Goal: Ask a question: Seek information or help from site administrators or community

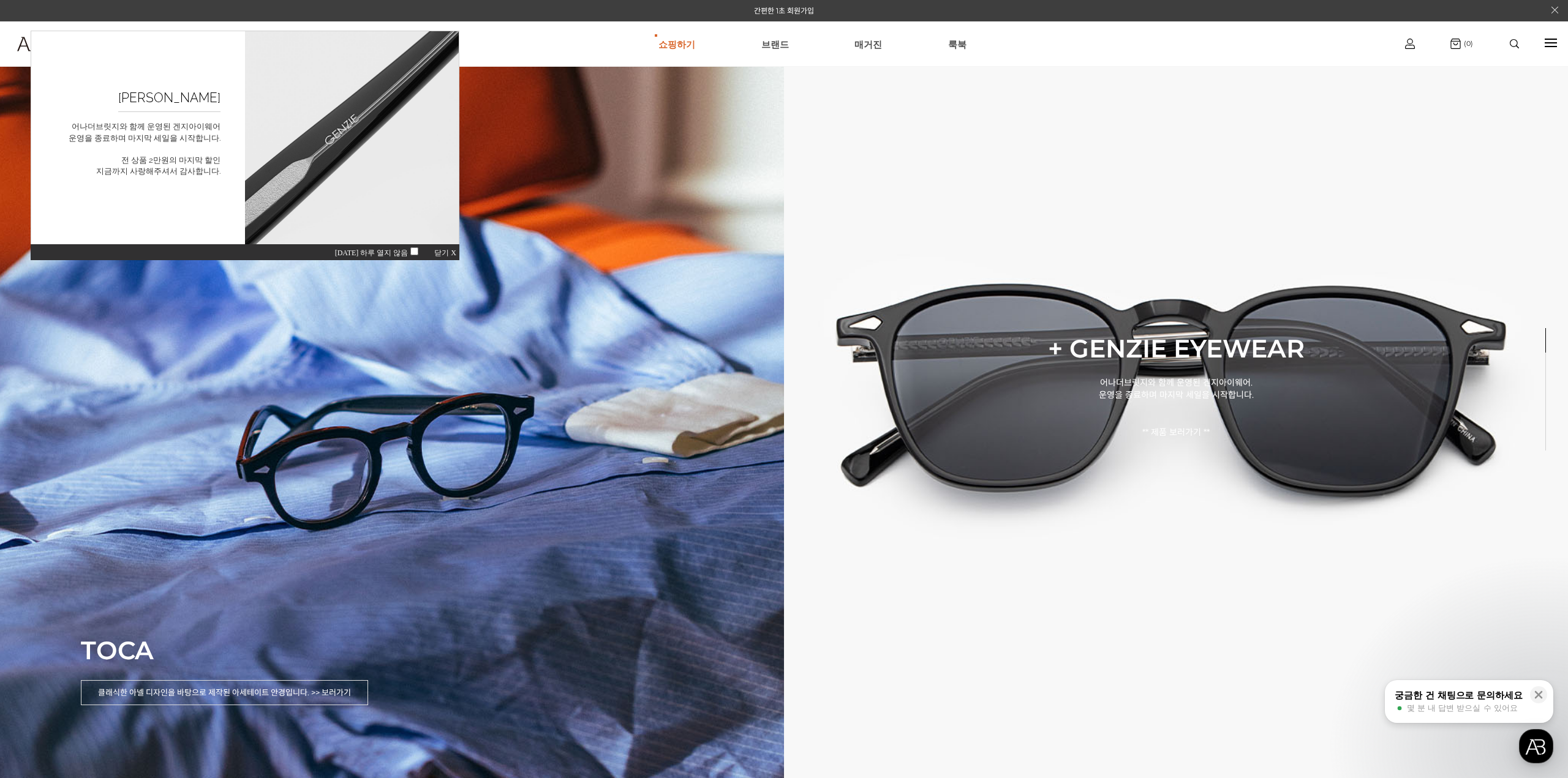
click at [449, 252] on span "닫기 X" at bounding box center [445, 252] width 22 height 8
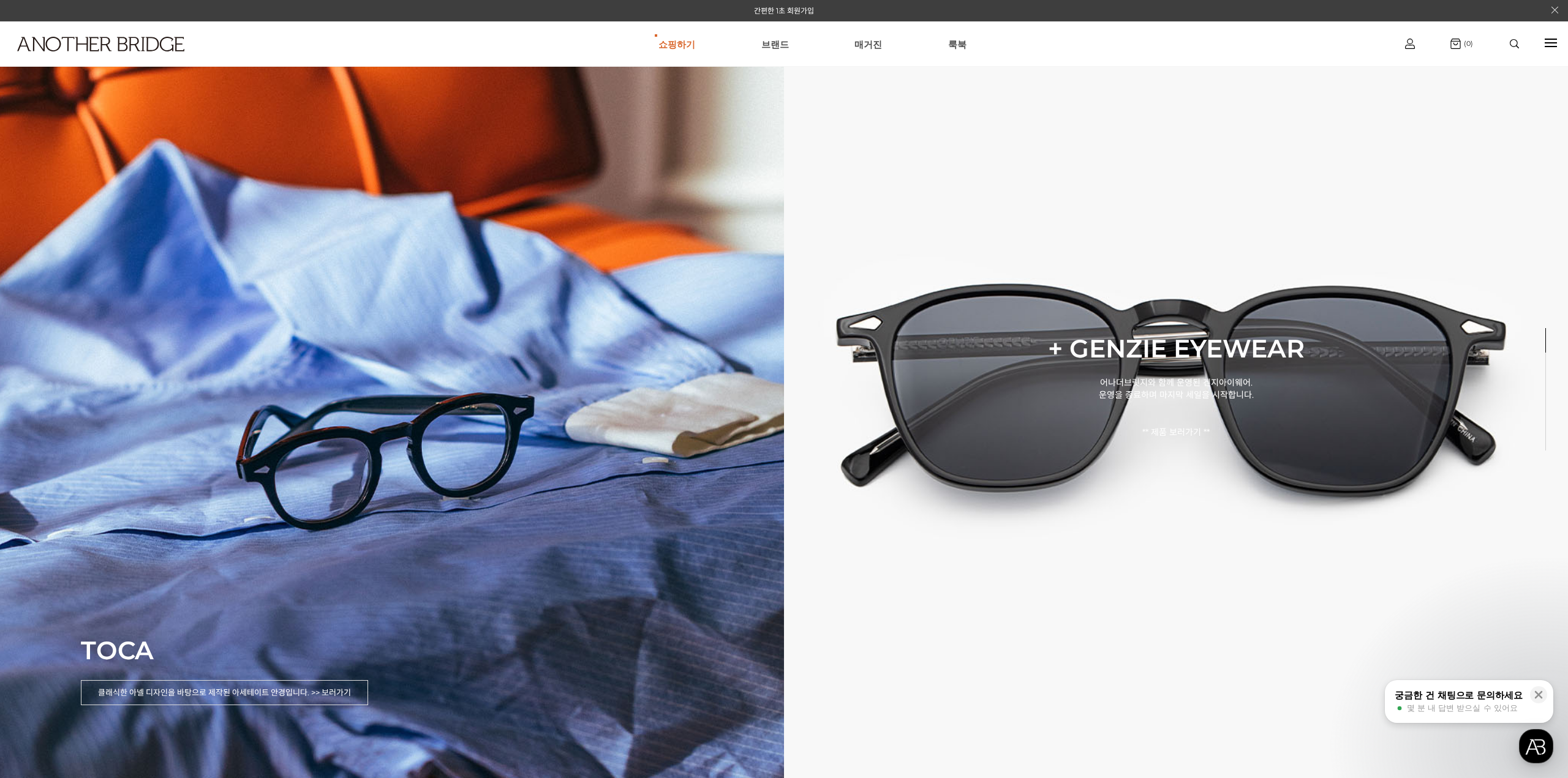
click at [1439, 697] on div "궁금한 건 채팅으로 문의하세요" at bounding box center [1458, 695] width 128 height 12
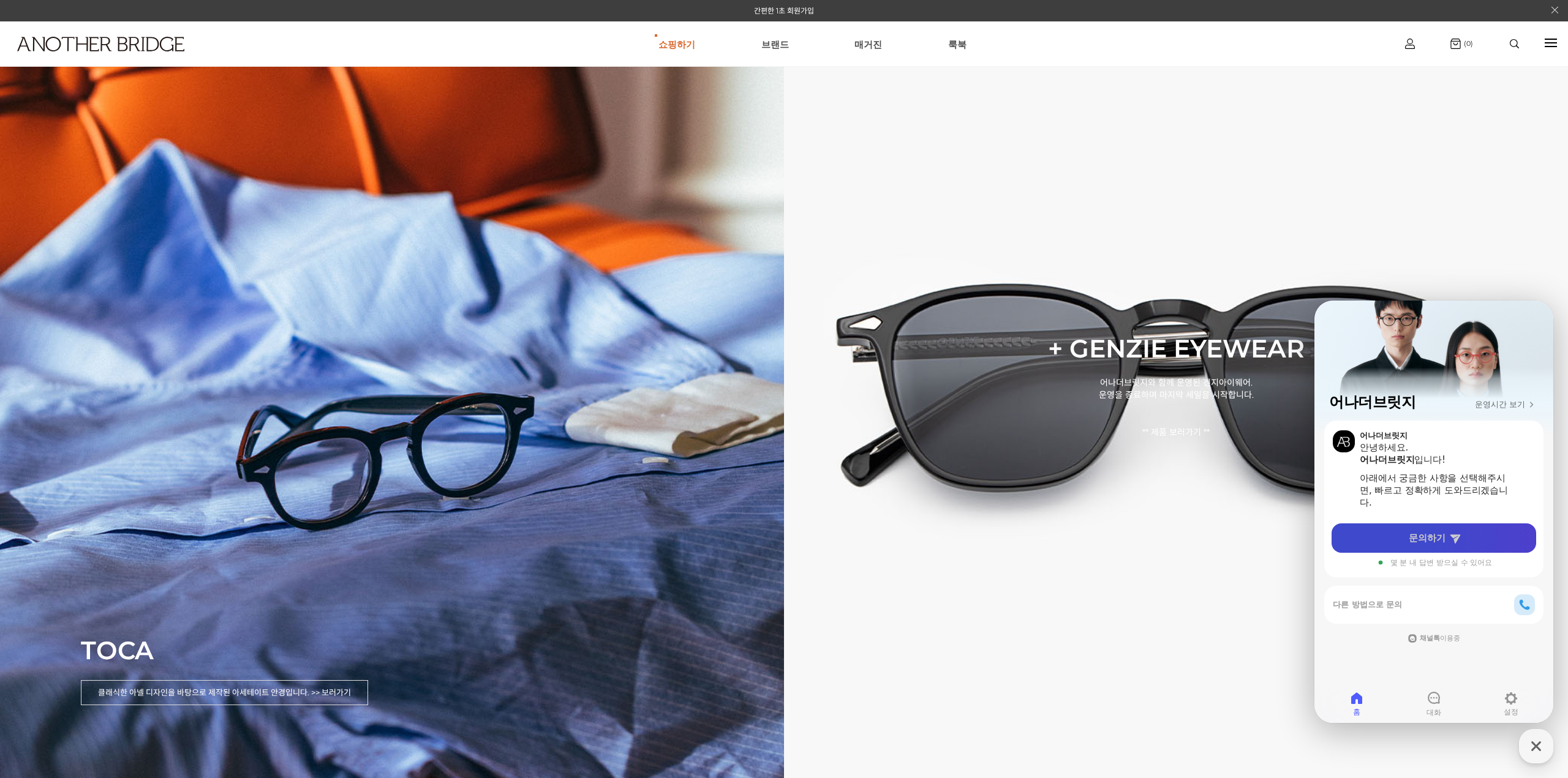
click at [1429, 548] on link "문의하기" at bounding box center [1434, 538] width 205 height 30
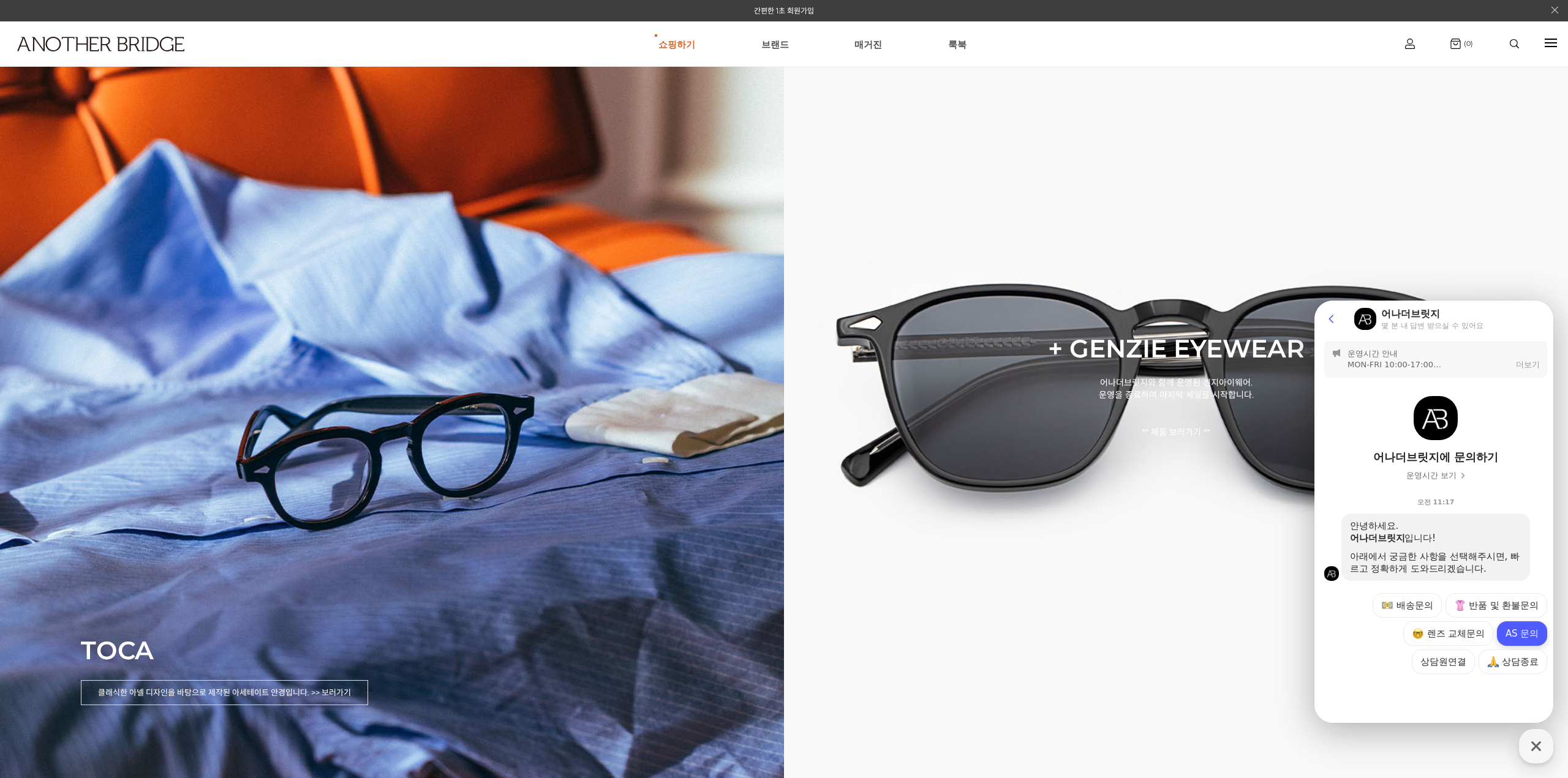
click at [1517, 632] on button "AS 문의" at bounding box center [1522, 633] width 50 height 24
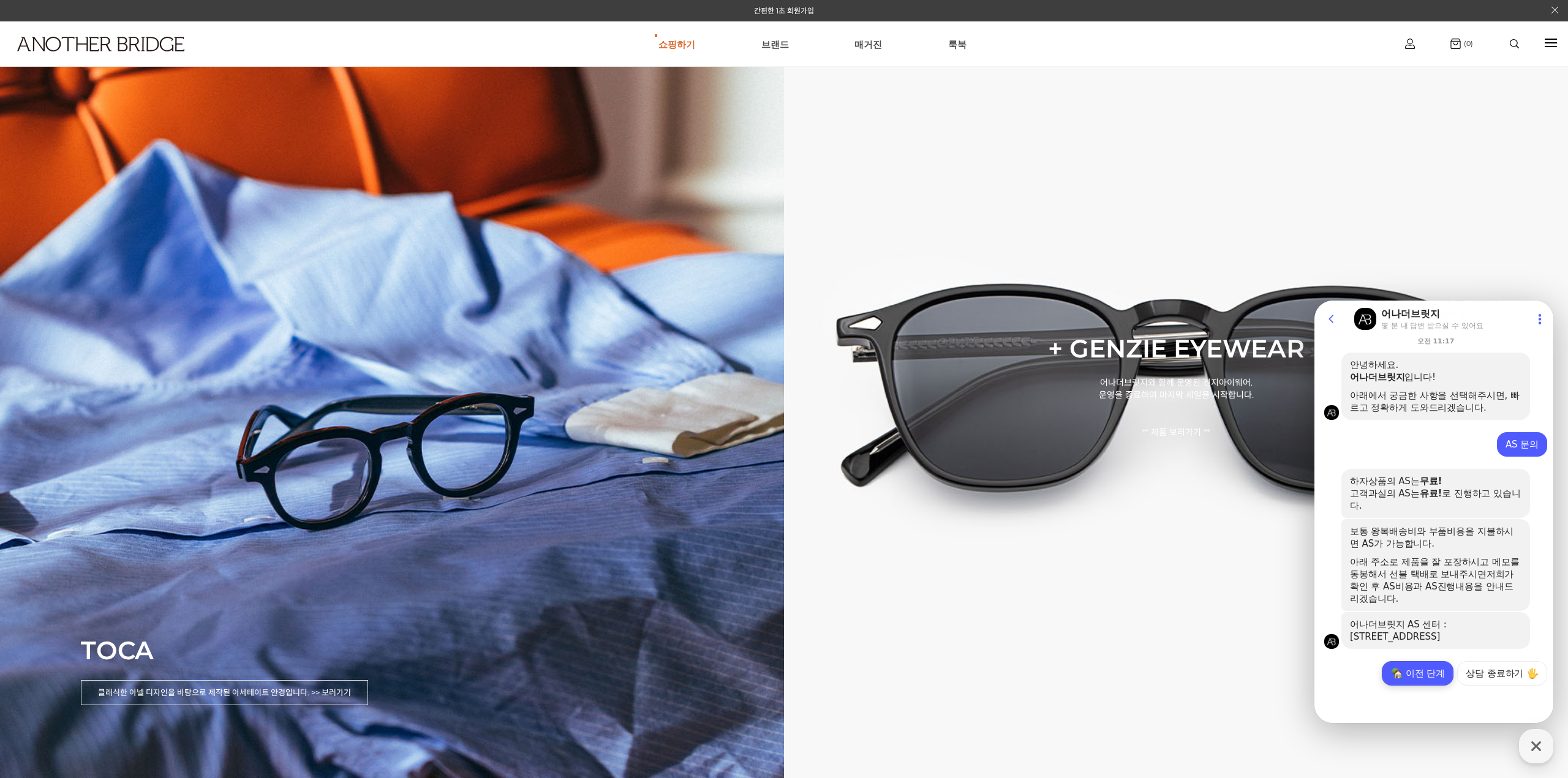
click at [1425, 667] on button "이전 단계" at bounding box center [1417, 673] width 72 height 24
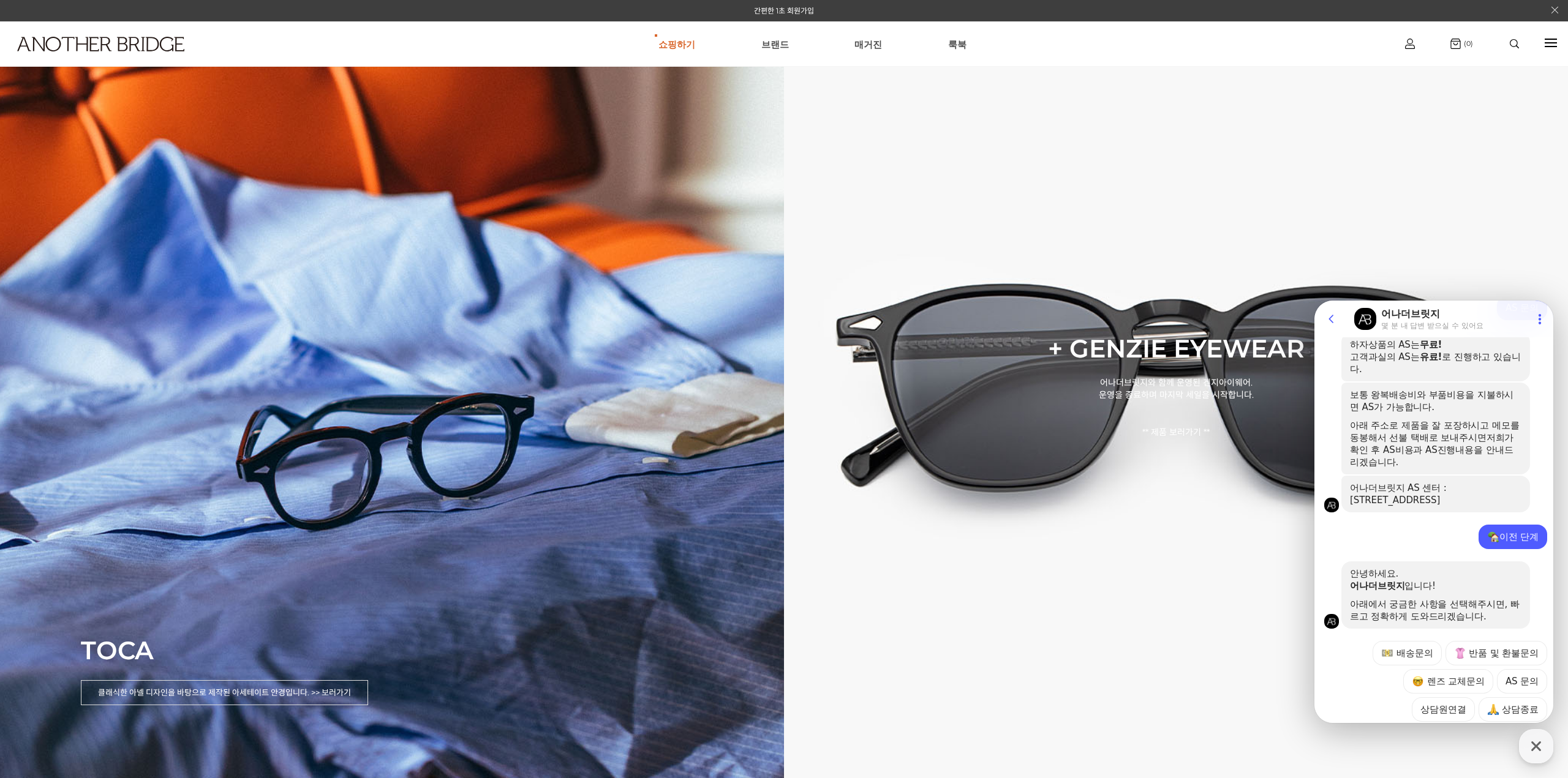
scroll to position [333, 0]
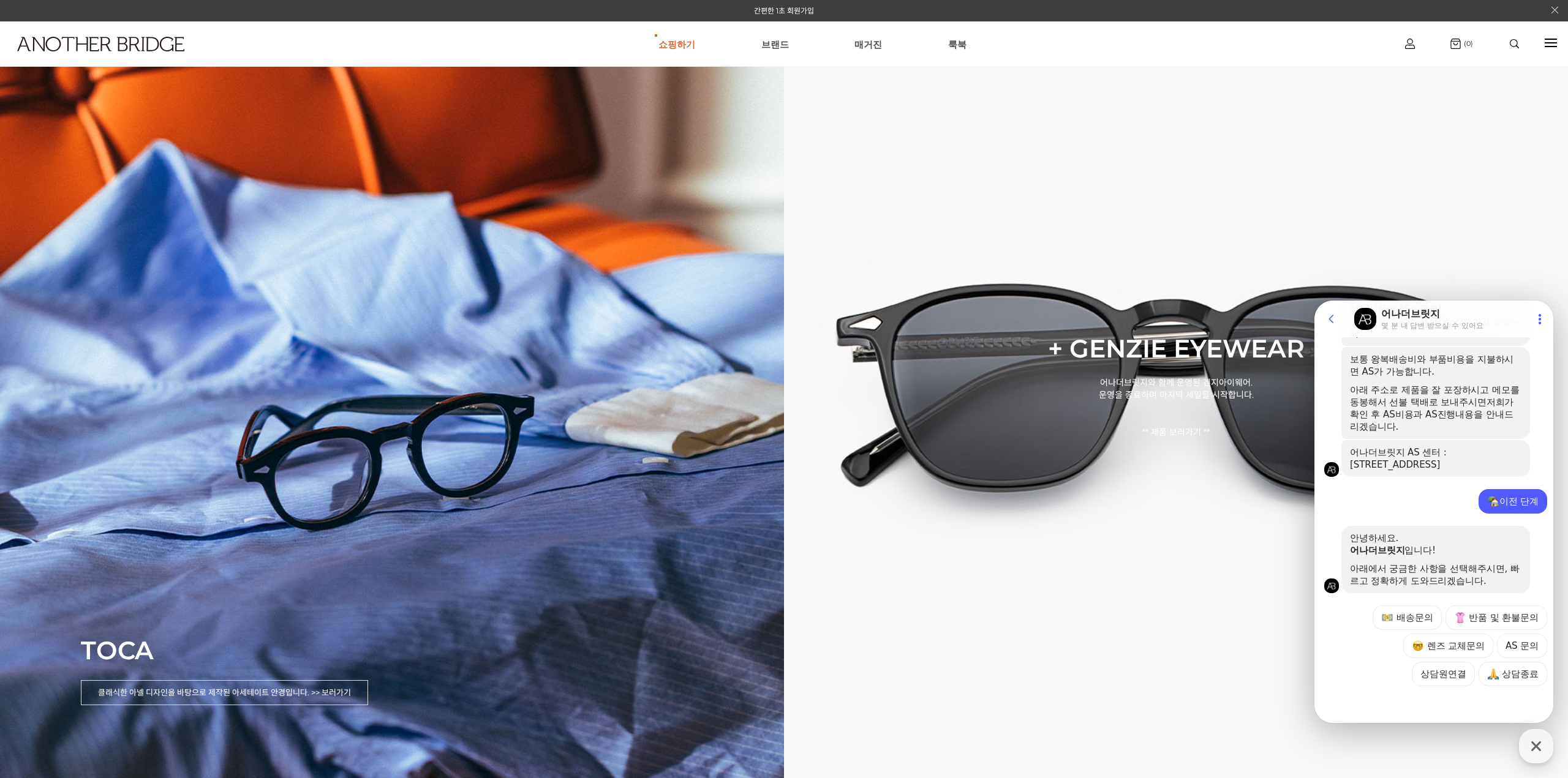
click at [1421, 620] on button "배송문의" at bounding box center [1407, 617] width 69 height 24
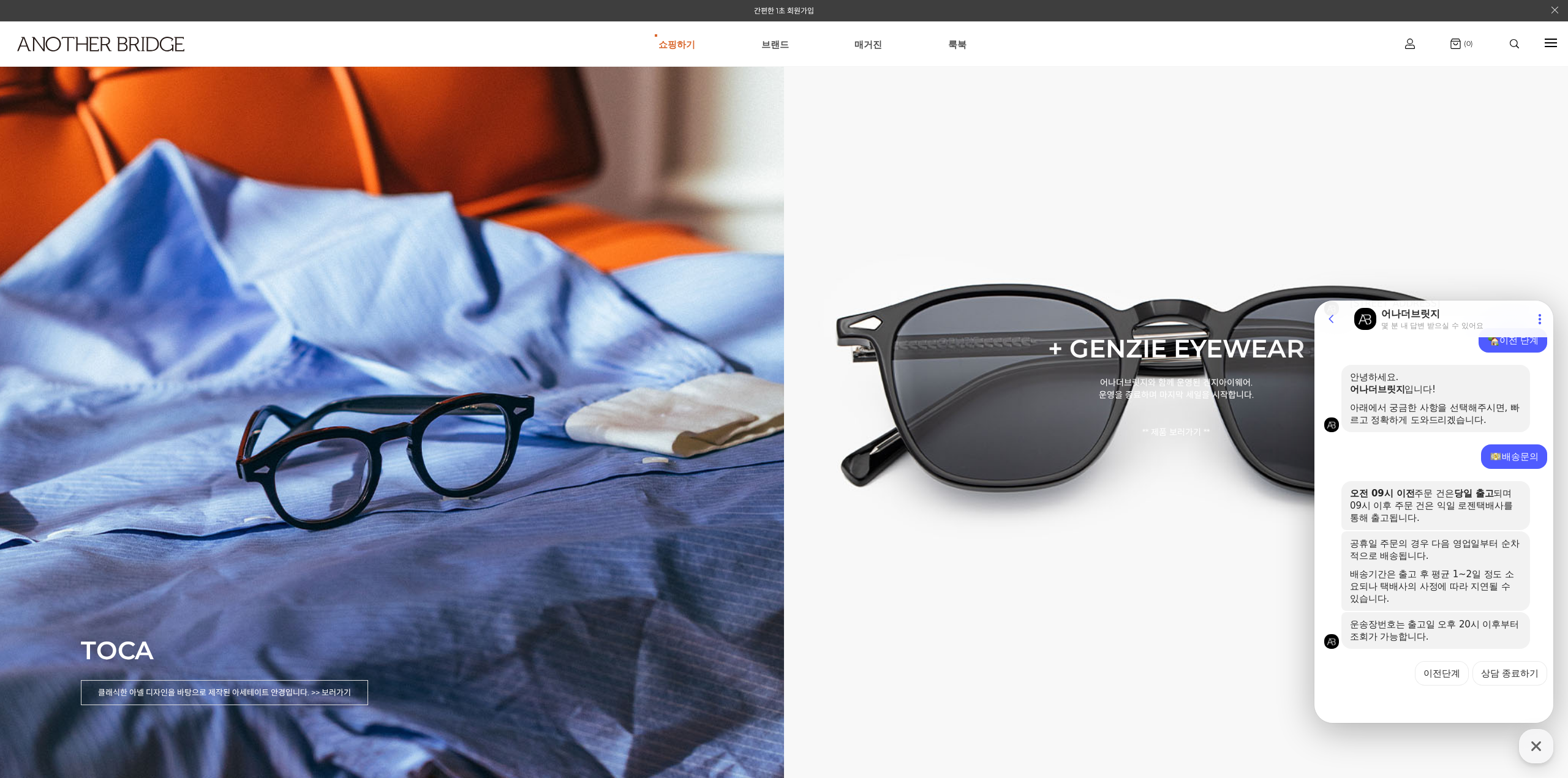
scroll to position [494, 0]
click at [1435, 680] on button "이전단계" at bounding box center [1441, 673] width 54 height 24
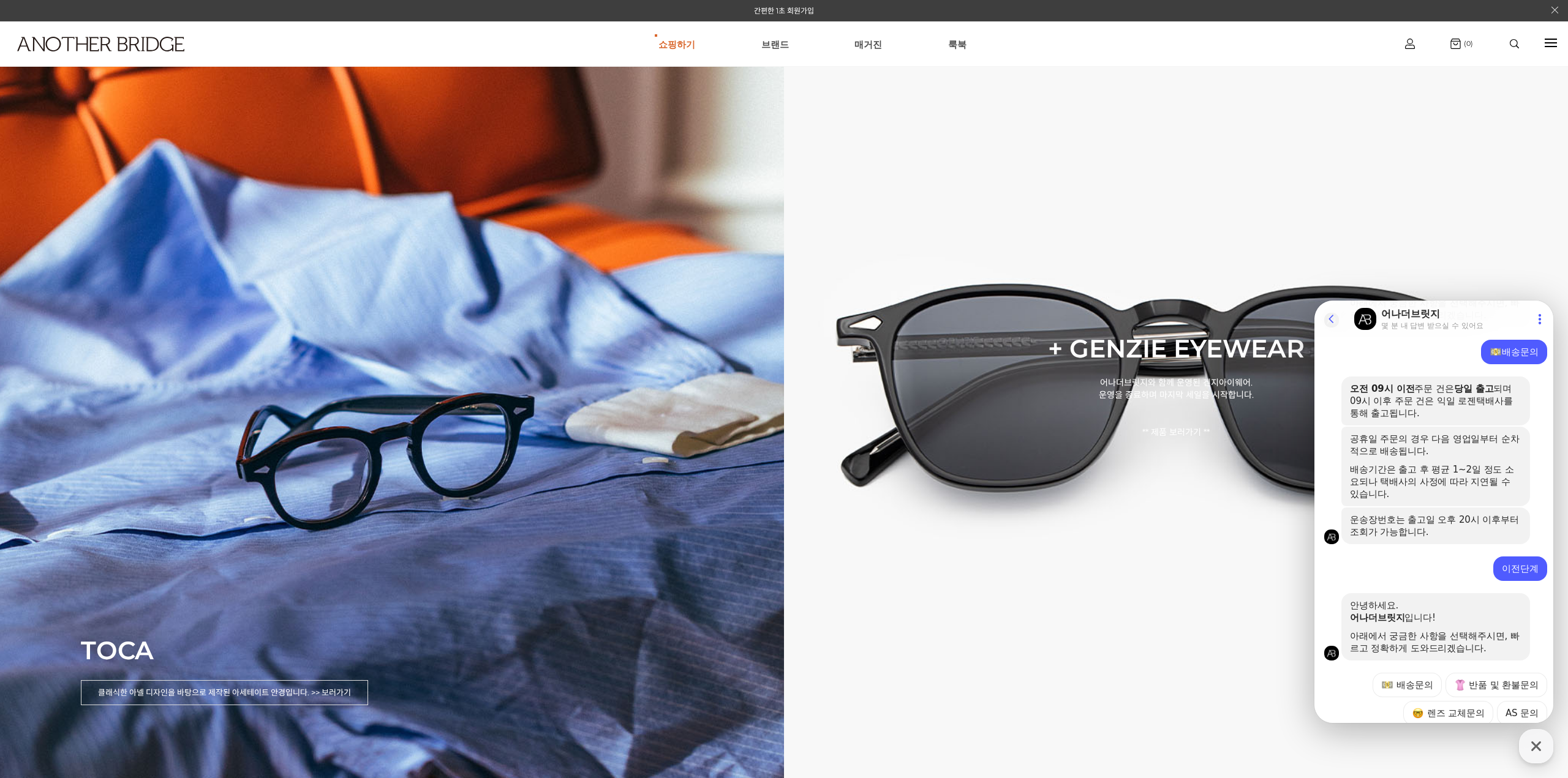
scroll to position [666, 0]
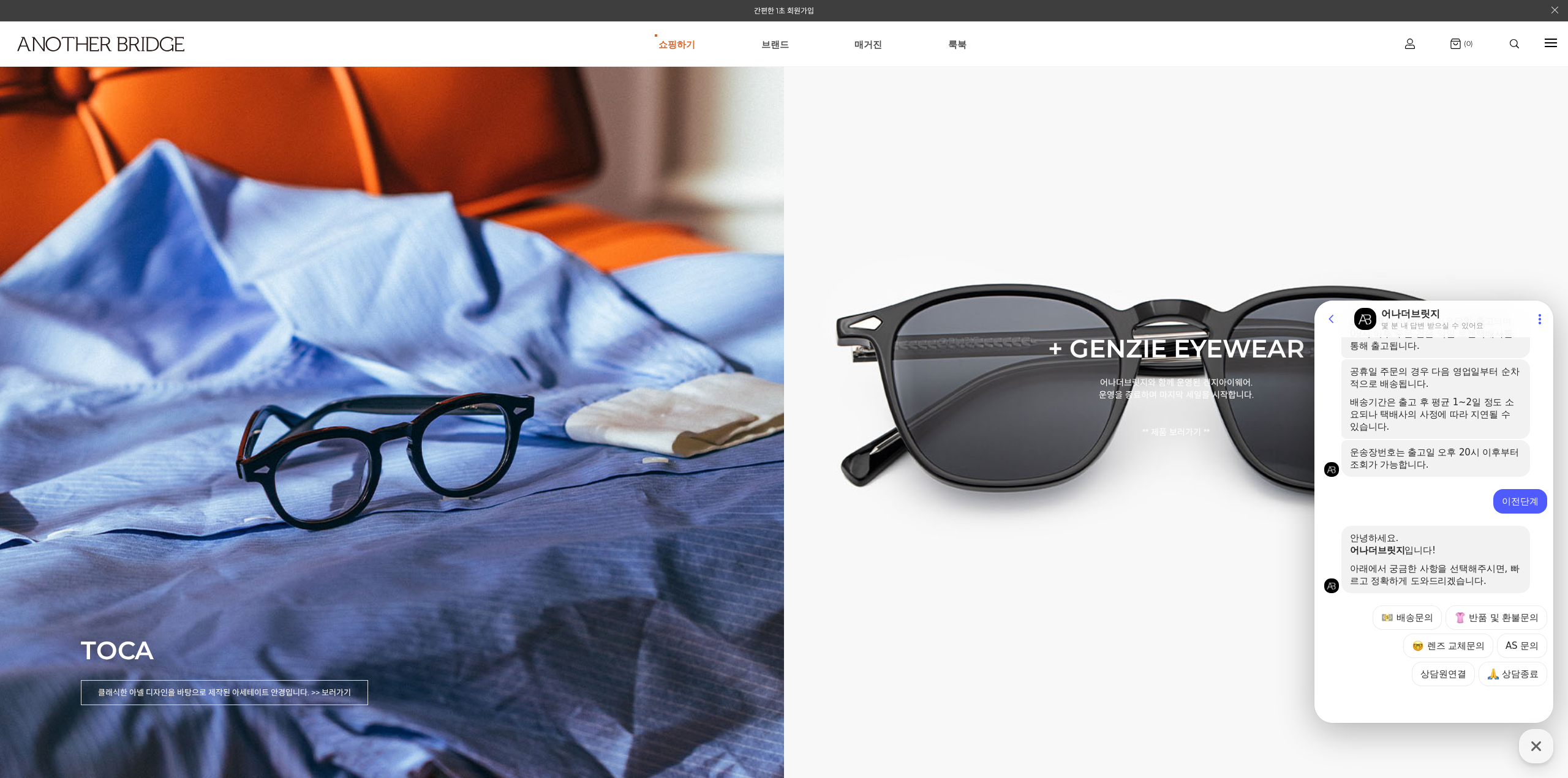
click at [1483, 651] on button "렌즈 교체문의" at bounding box center [1448, 645] width 90 height 24
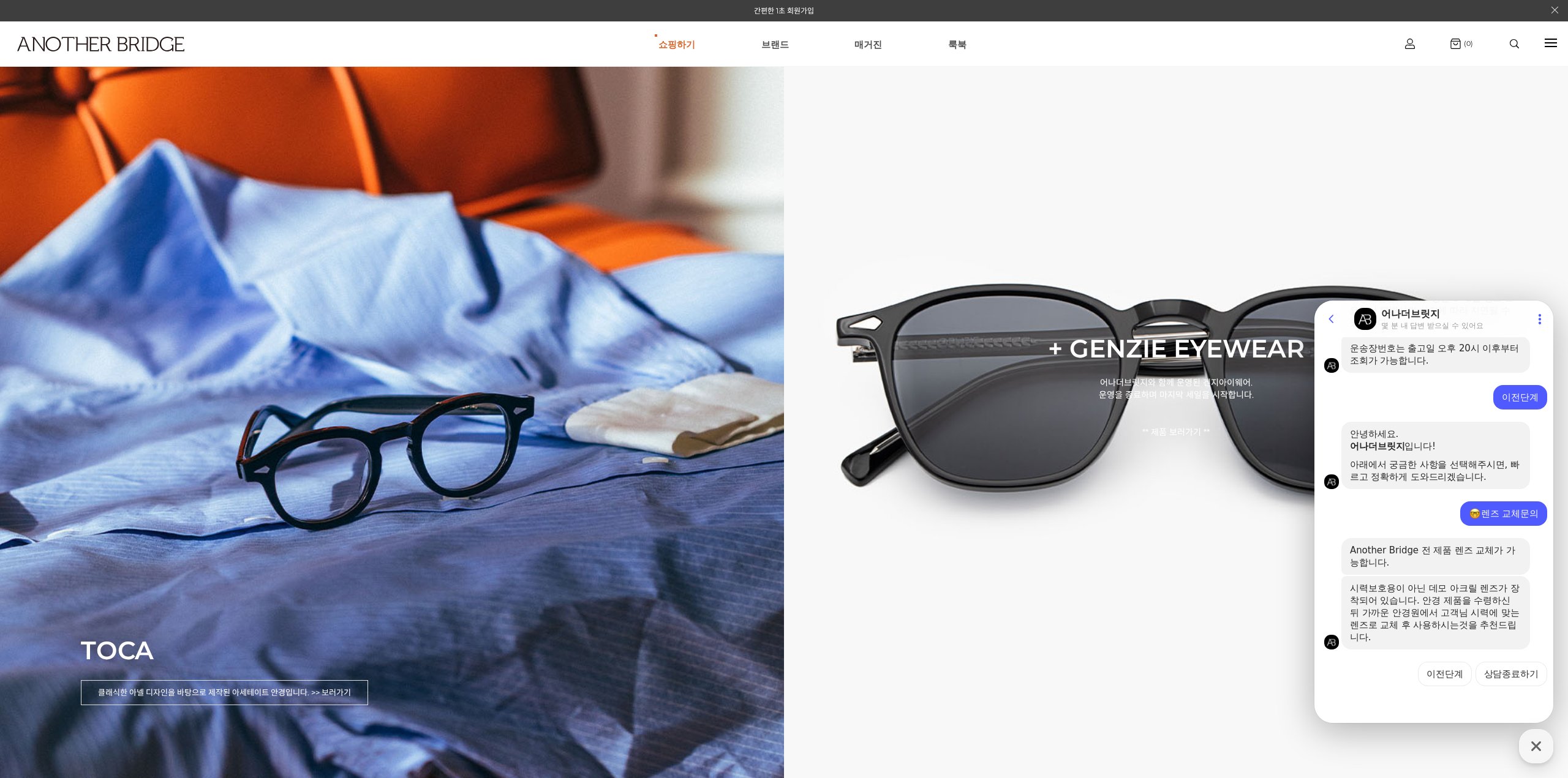
scroll to position [770, 0]
click at [1465, 670] on button "이전단계" at bounding box center [1444, 673] width 54 height 24
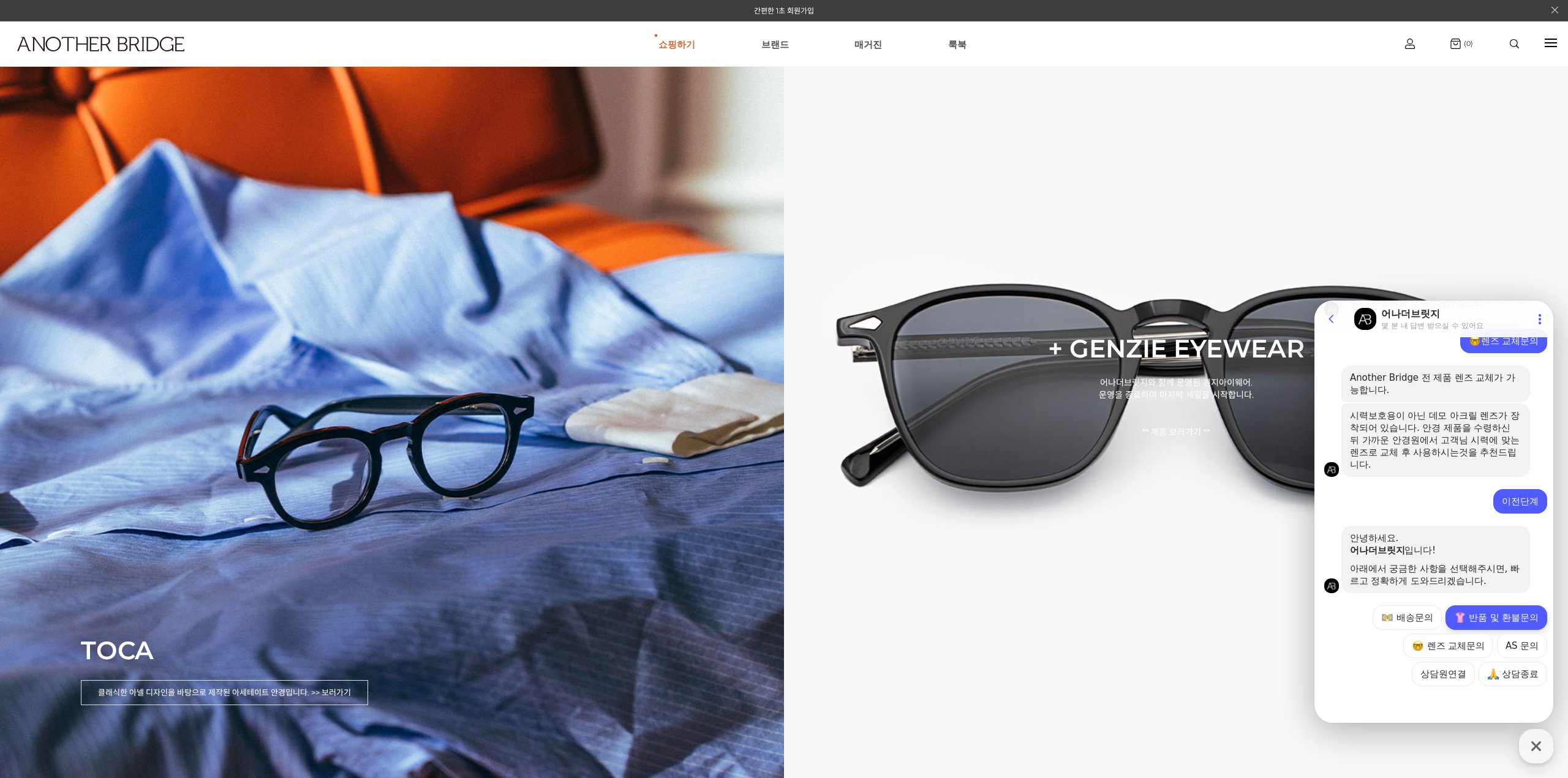
click at [1494, 620] on button "반품 및 환불문의" at bounding box center [1496, 617] width 102 height 24
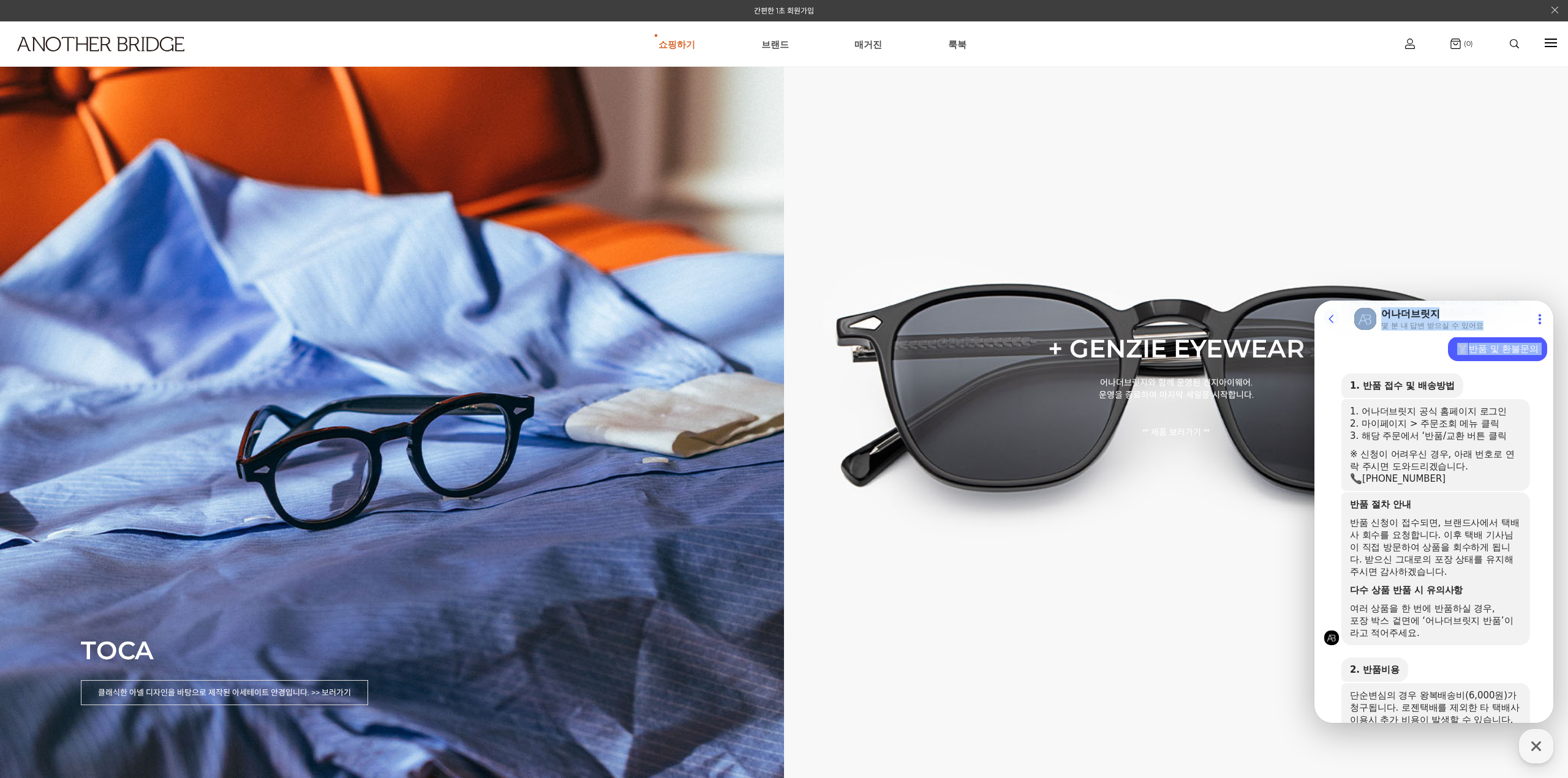
scroll to position [1395, 0]
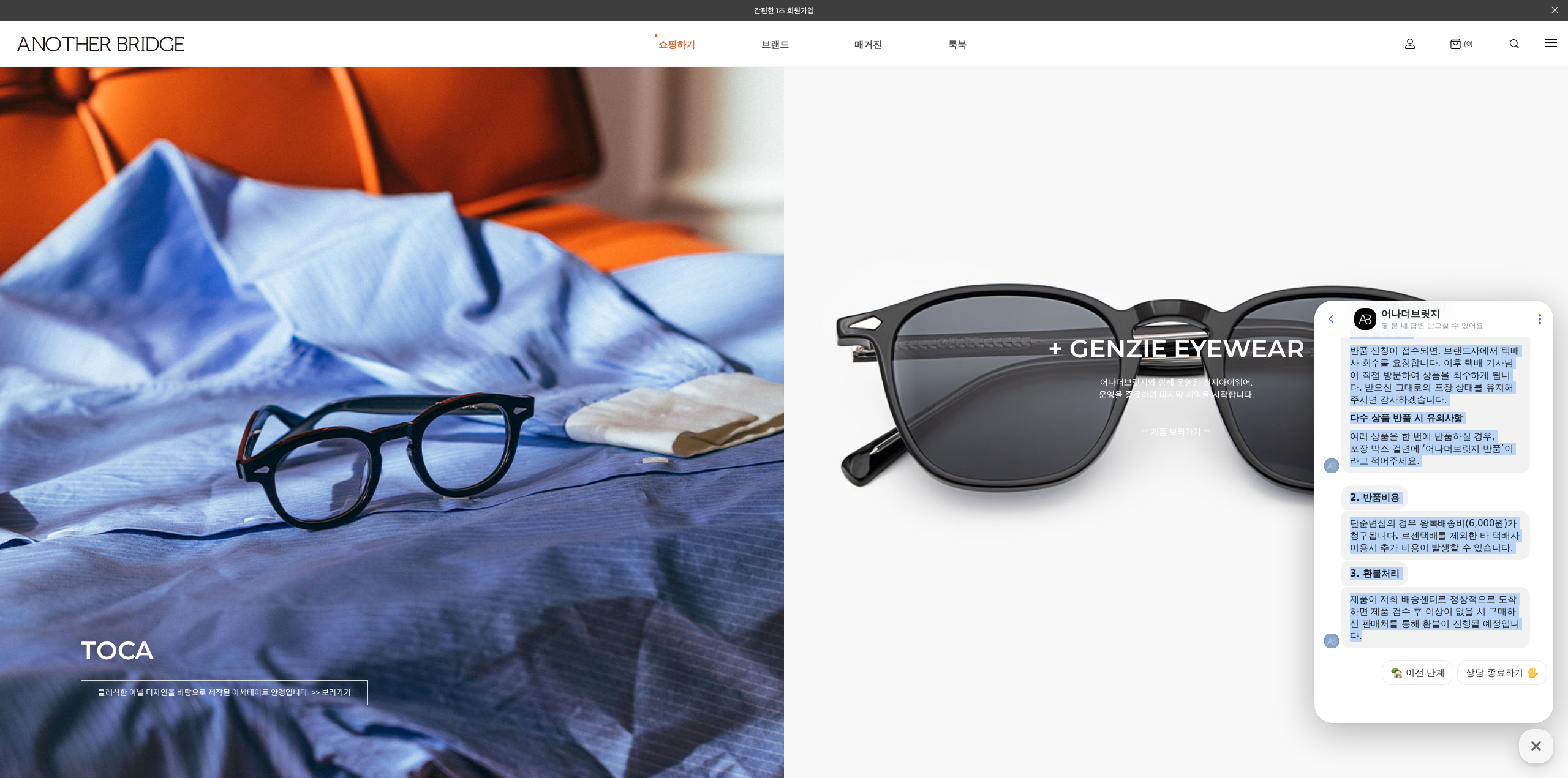
drag, startPoint x: 1352, startPoint y: 386, endPoint x: 1466, endPoint y: 634, distance: 272.9
copy section "4. lo ip d sita C adipisc elit se do eiusm 0. tempor in utla etd 7. magna > ali…"
